Goal: Task Accomplishment & Management: Use online tool/utility

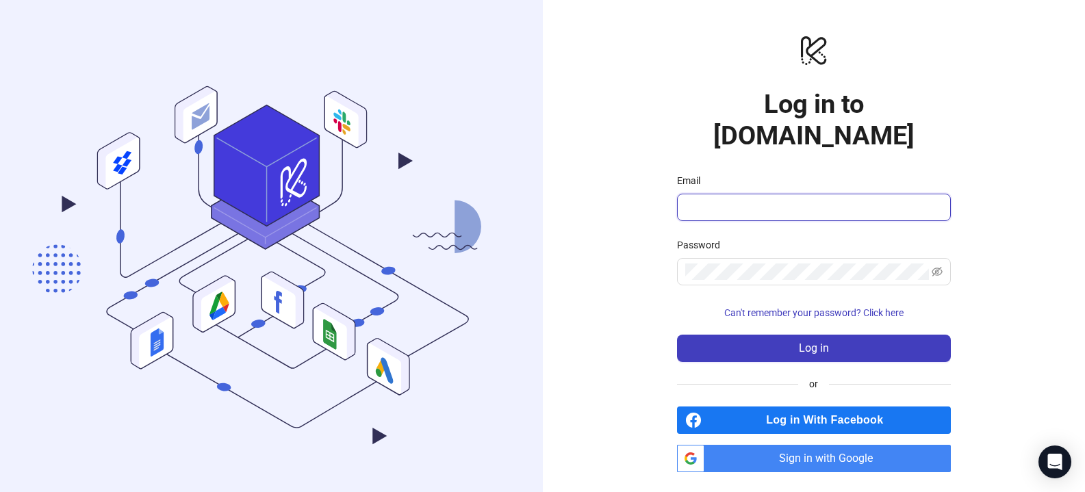
click at [732, 199] on input "Email" at bounding box center [812, 207] width 255 height 16
type input "**********"
click at [771, 258] on span at bounding box center [814, 271] width 274 height 27
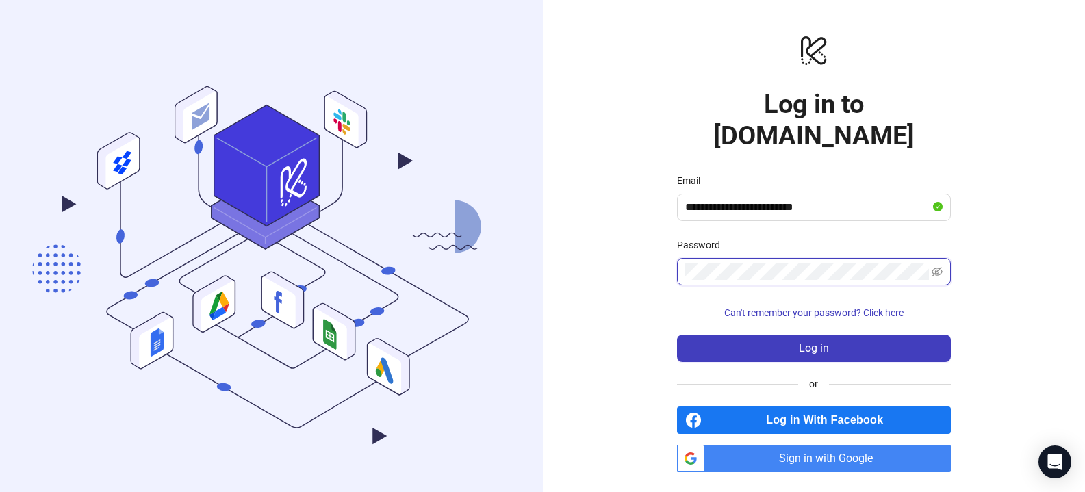
click at [677, 335] on button "Log in" at bounding box center [814, 348] width 274 height 27
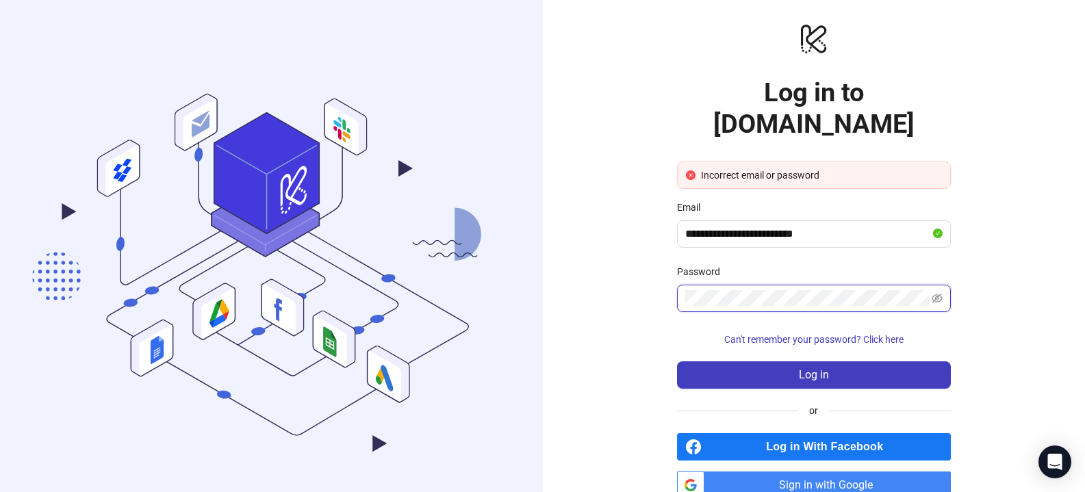
click at [677, 361] on button "Log in" at bounding box center [814, 374] width 274 height 27
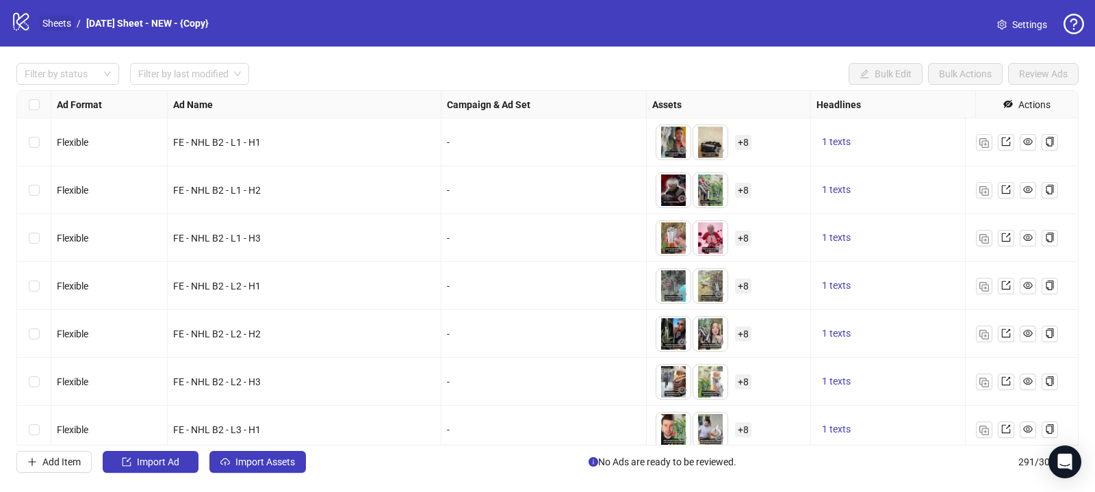
click at [55, 29] on link "Sheets" at bounding box center [57, 23] width 34 height 15
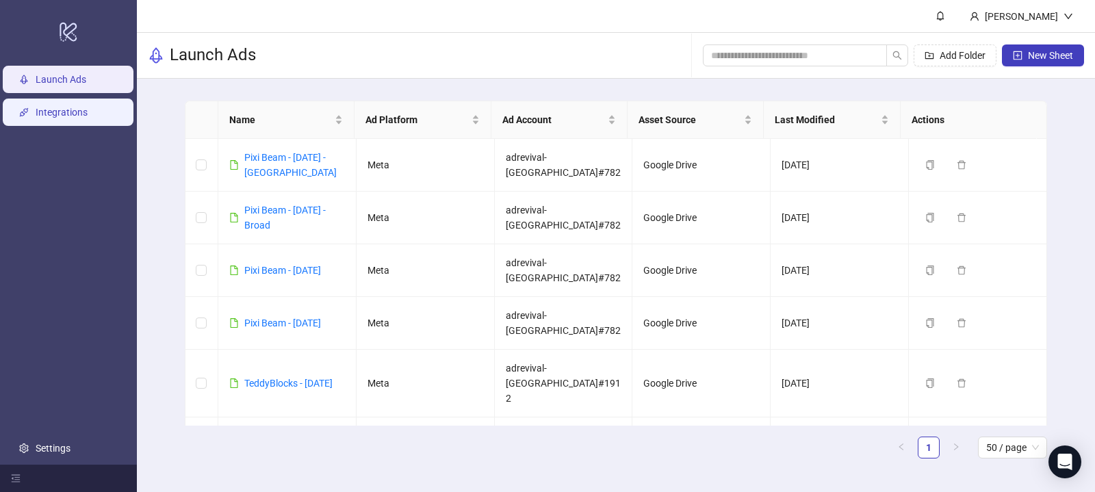
click at [56, 116] on link "Integrations" at bounding box center [62, 112] width 52 height 11
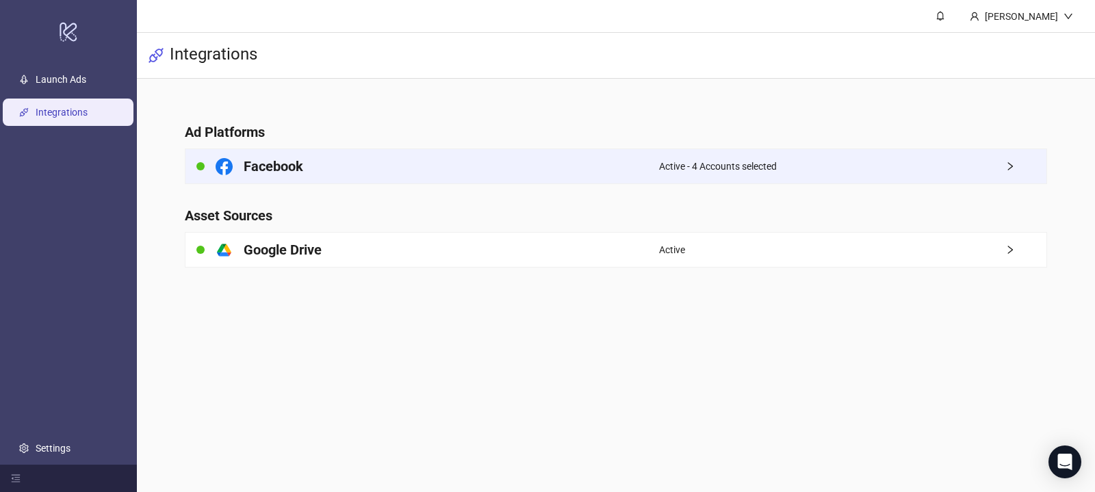
click at [407, 163] on div "Facebook" at bounding box center [422, 166] width 474 height 34
